Goal: Navigation & Orientation: Find specific page/section

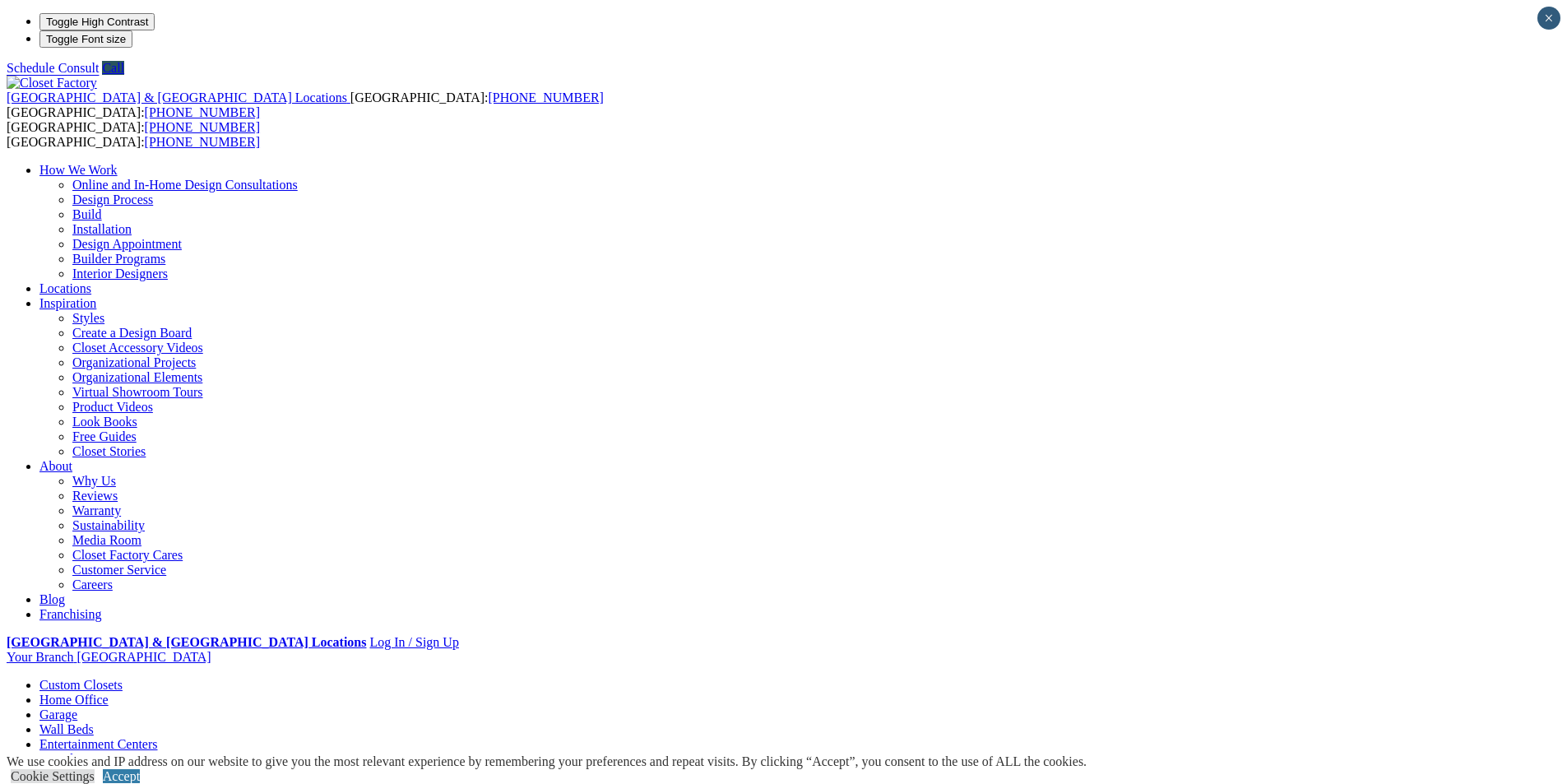
scroll to position [576, 0]
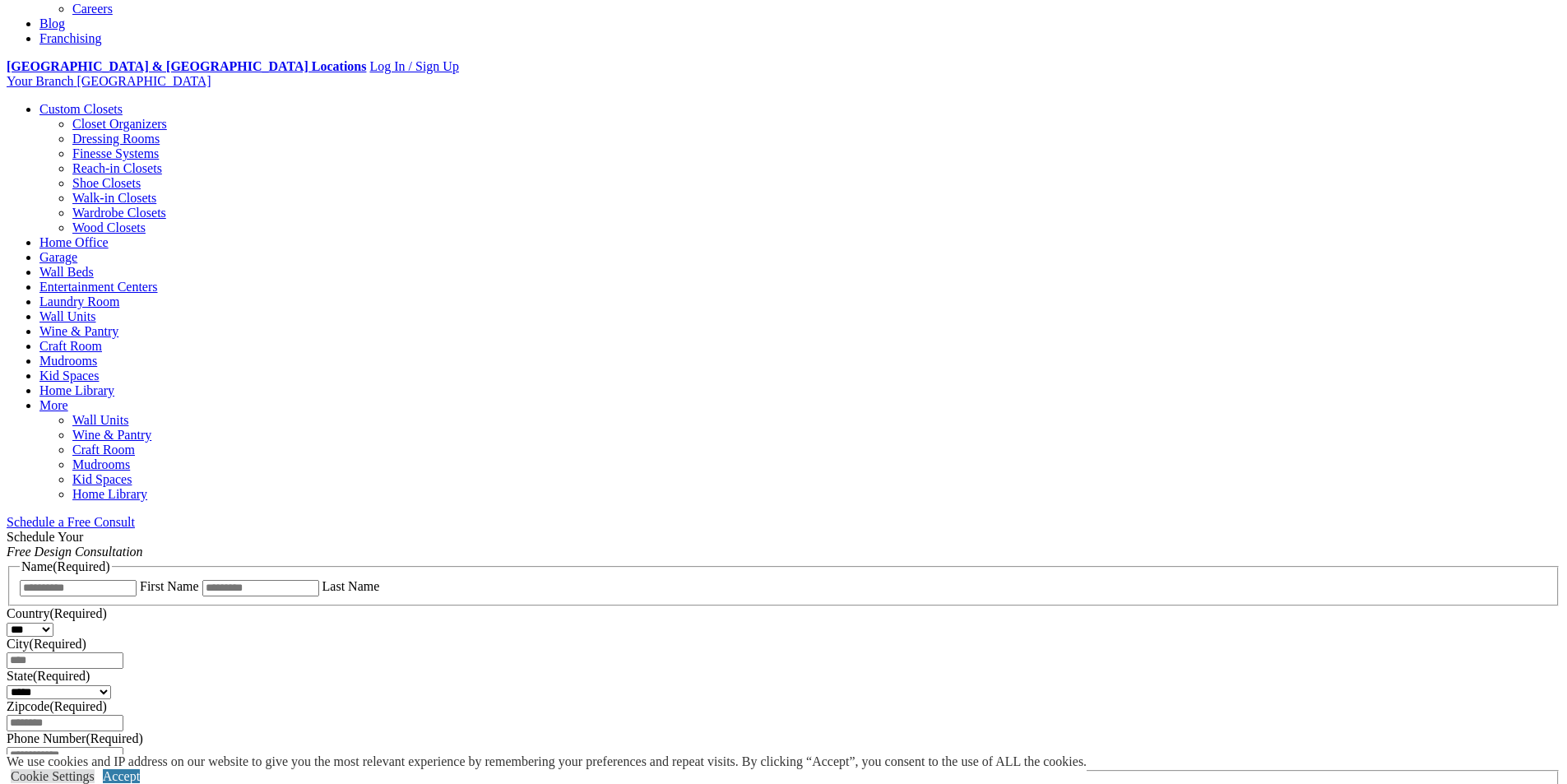
click at [160, 132] on link "Dressing Rooms" at bounding box center [116, 139] width 87 height 14
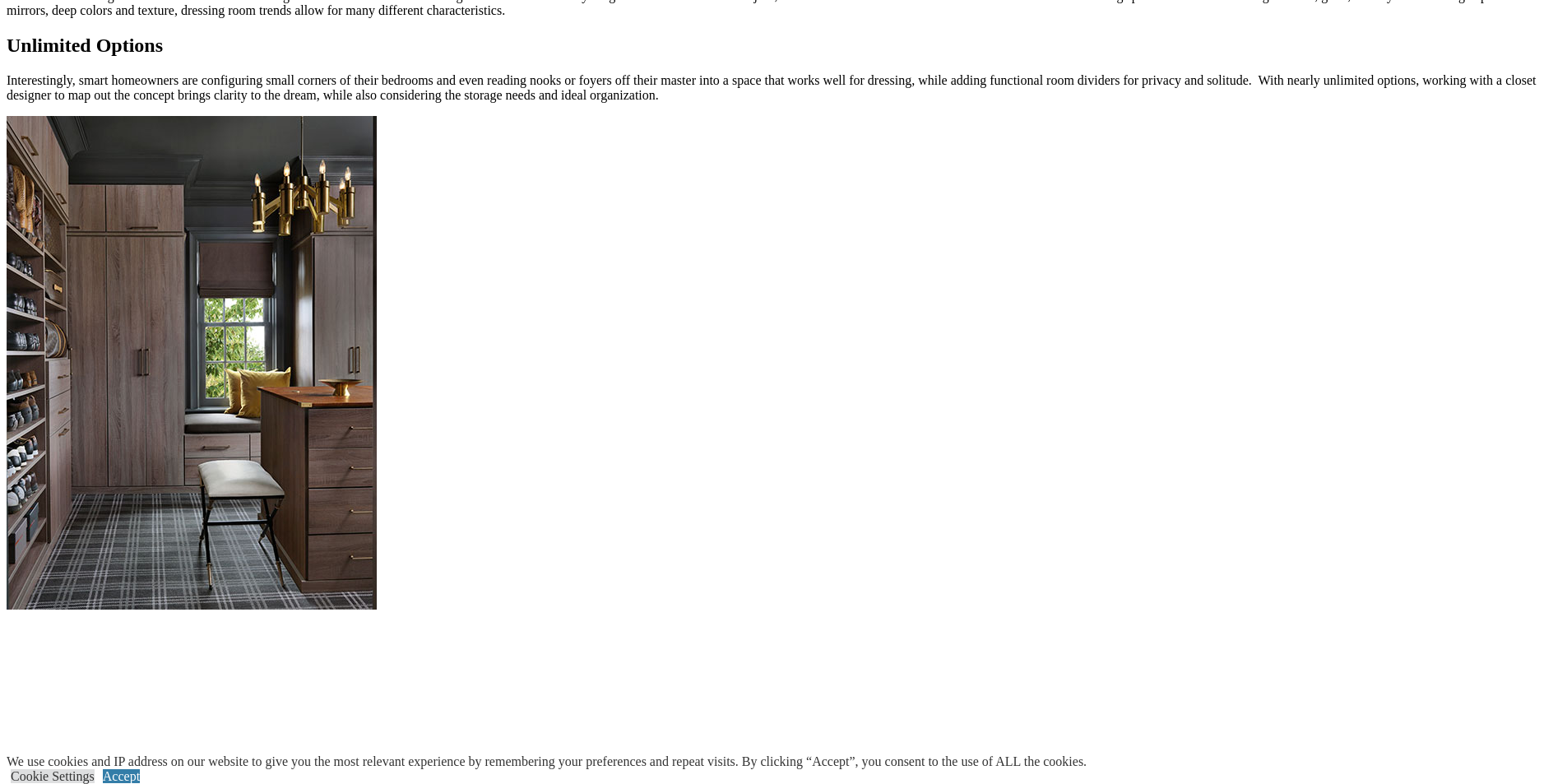
scroll to position [2111, 0]
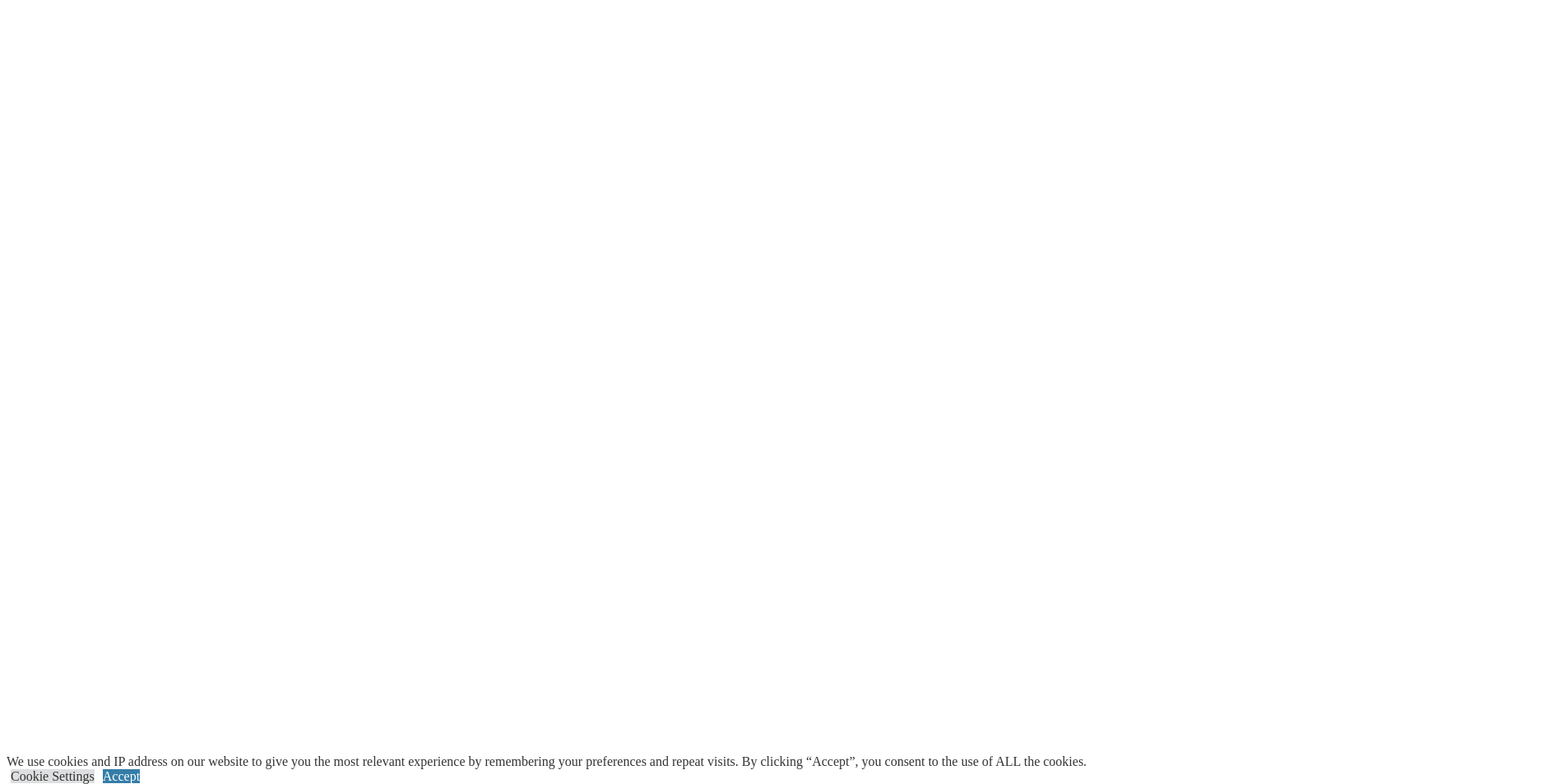
scroll to position [3070, 0]
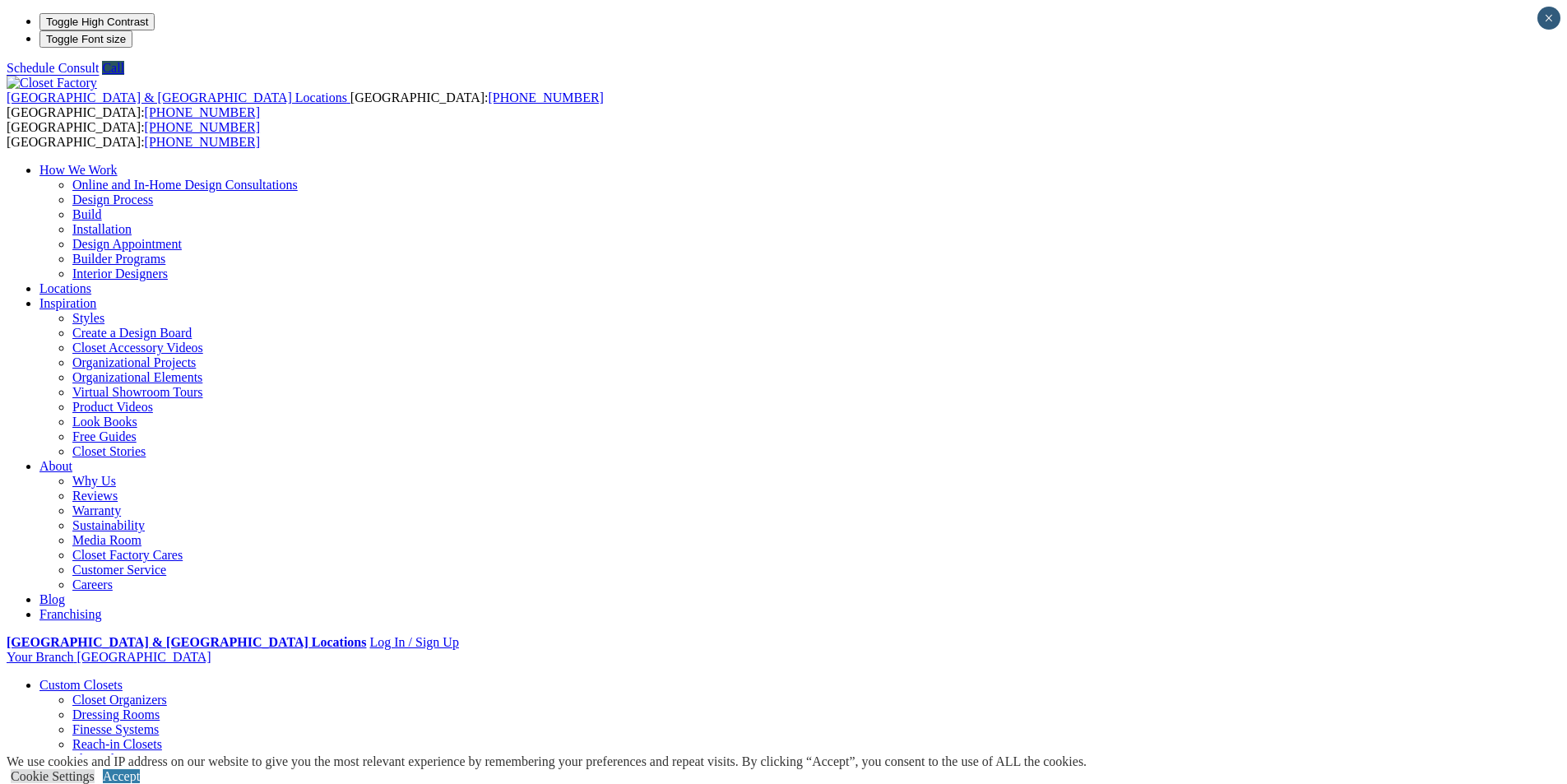
click at [104, 311] on link "Styles" at bounding box center [89, 317] width 33 height 14
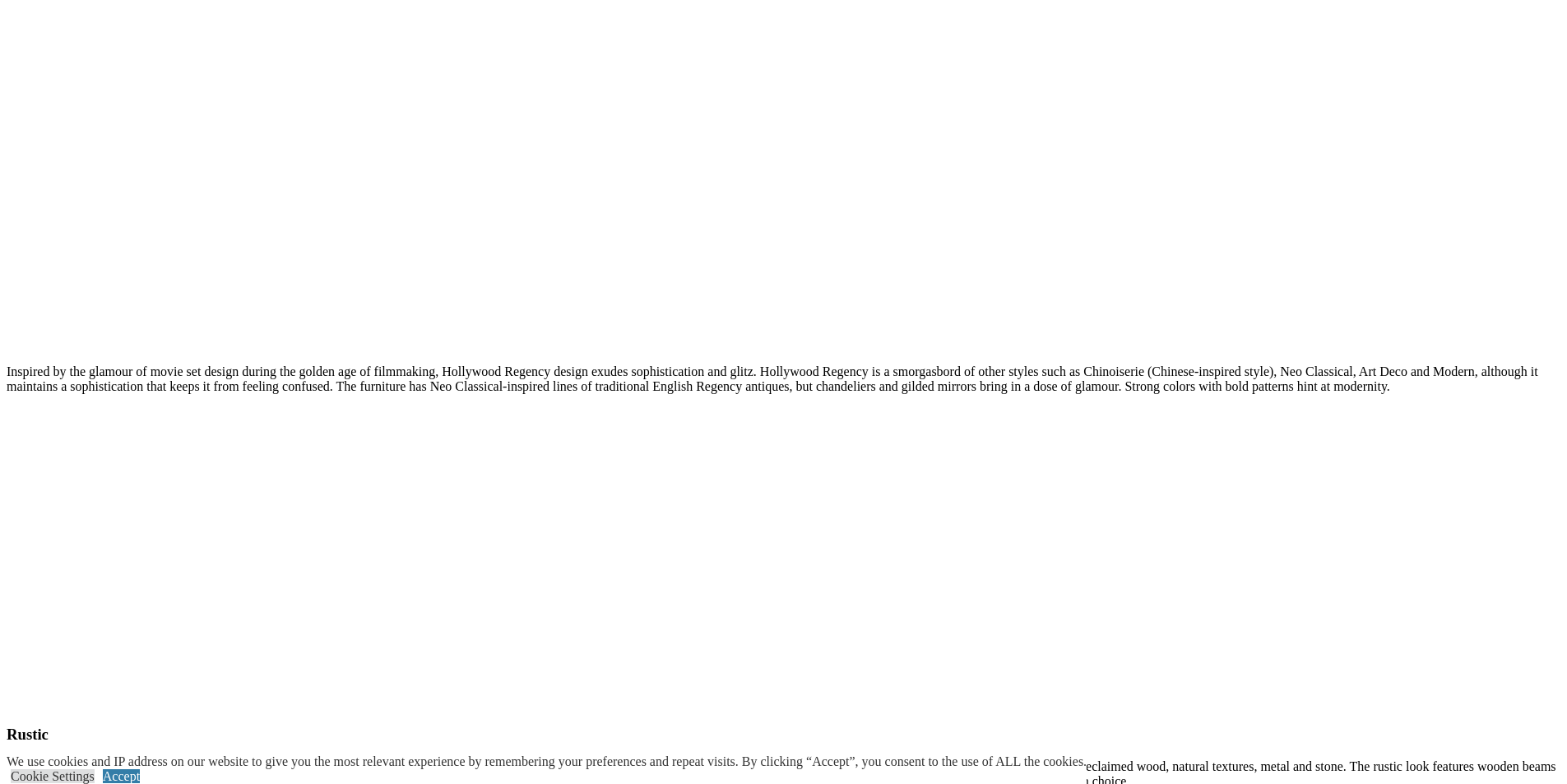
scroll to position [8965, 0]
